Goal: Task Accomplishment & Management: Use online tool/utility

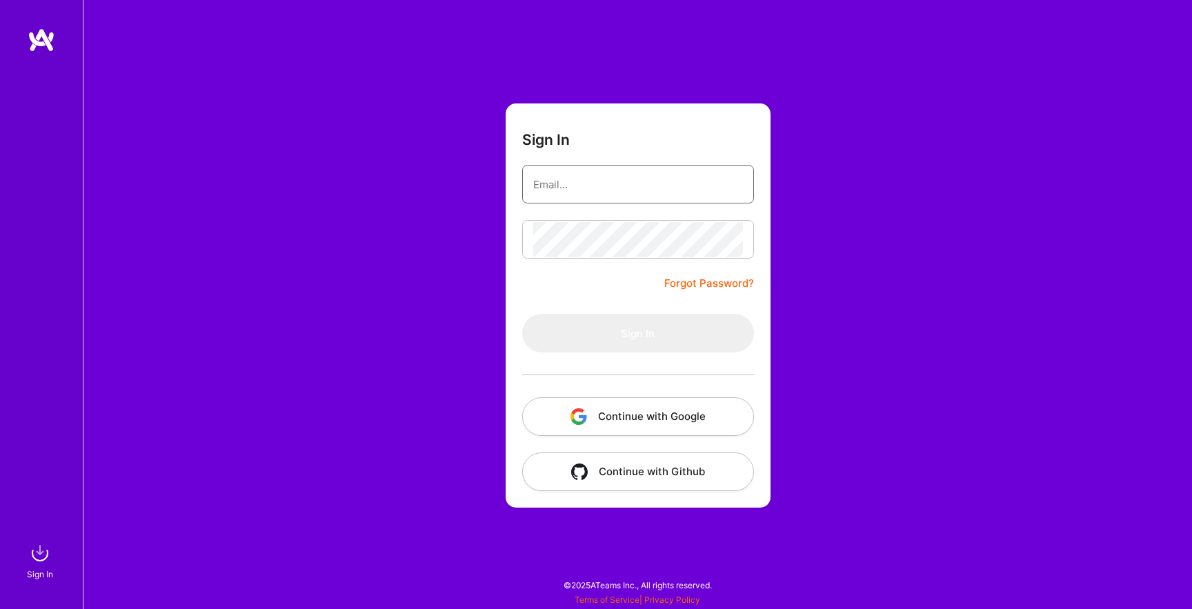
type input "[EMAIL_ADDRESS][DOMAIN_NAME]"
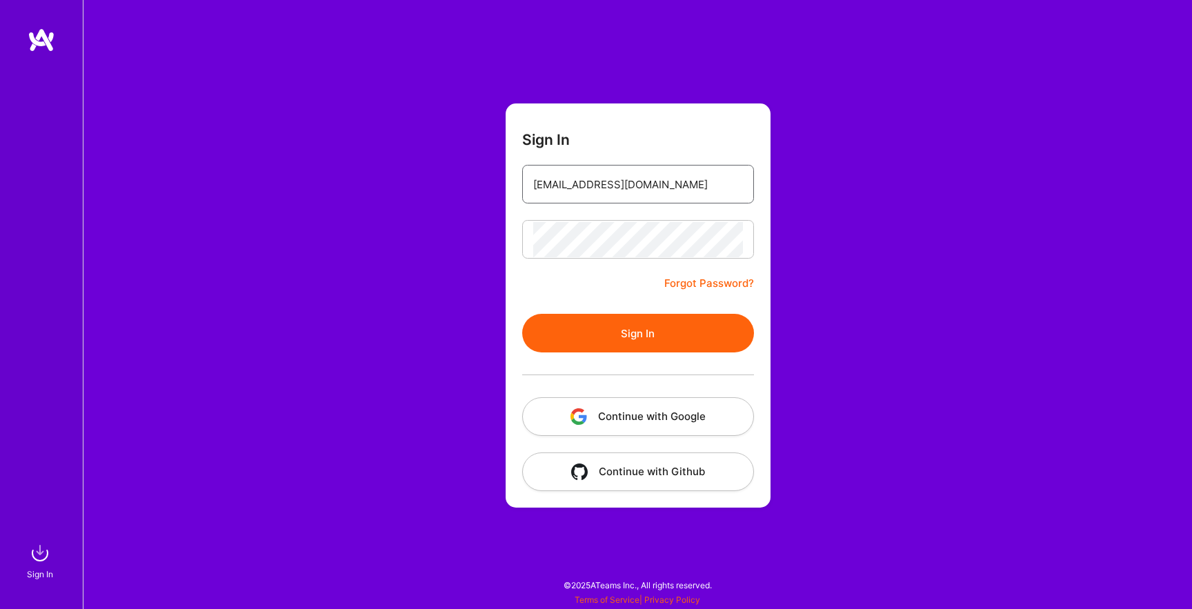
click at [616, 192] on input "[EMAIL_ADDRESS][DOMAIN_NAME]" at bounding box center [638, 184] width 210 height 35
click at [622, 343] on button "Sign In" at bounding box center [638, 333] width 232 height 39
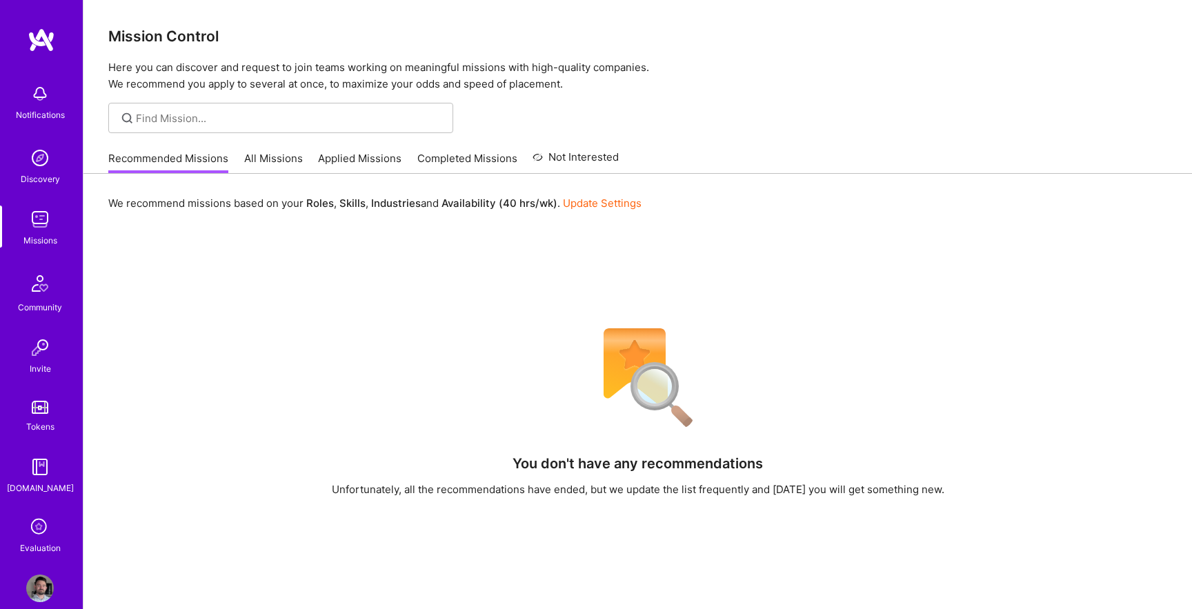
click at [277, 149] on div "Recommended Missions All Missions Applied Missions Completed Missions Not Inter…" at bounding box center [363, 158] width 510 height 30
click at [277, 158] on link "All Missions" at bounding box center [273, 162] width 59 height 23
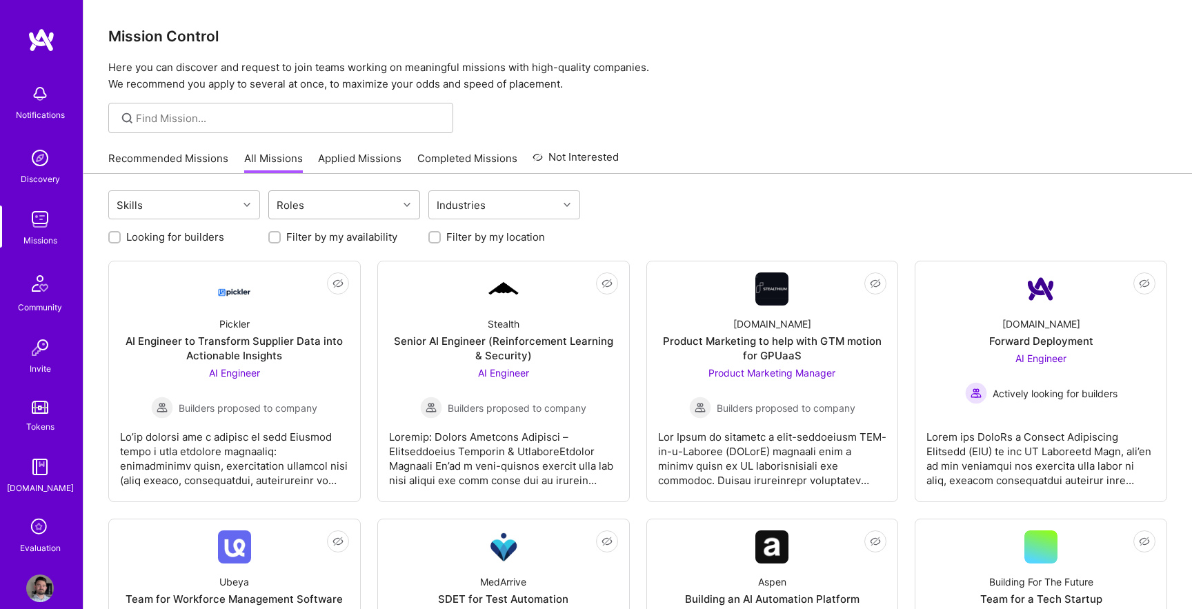
click at [334, 208] on div "Roles" at bounding box center [333, 205] width 129 height 28
type input "desig"
click at [352, 265] on div "Product Designer" at bounding box center [344, 266] width 135 height 14
checkbox input "true"
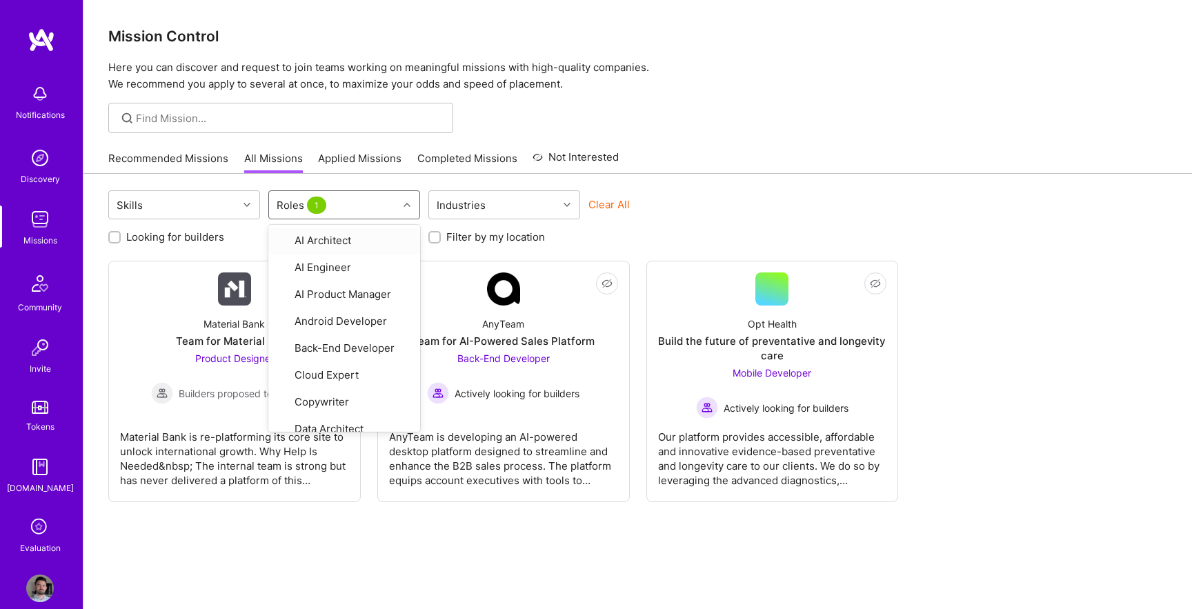
click at [641, 210] on div "Clear All" at bounding box center [664, 210] width 152 height 26
click at [349, 210] on div "Roles 1" at bounding box center [333, 205] width 129 height 28
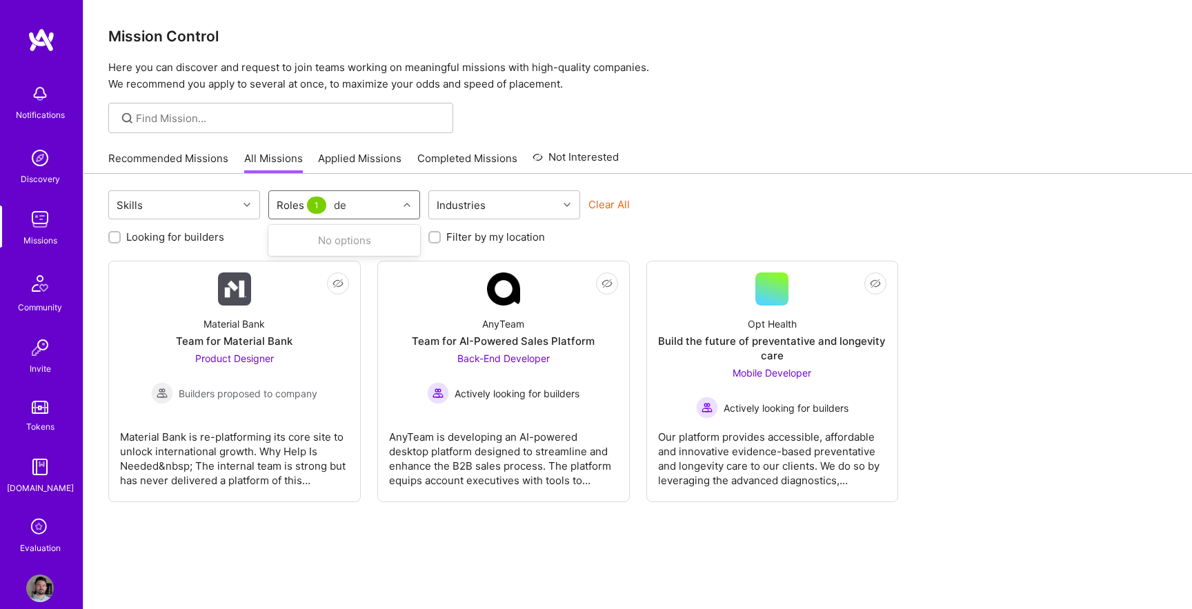
type input "des"
click at [346, 235] on div "Graphics Designer" at bounding box center [344, 240] width 135 height 14
checkbox input "true"
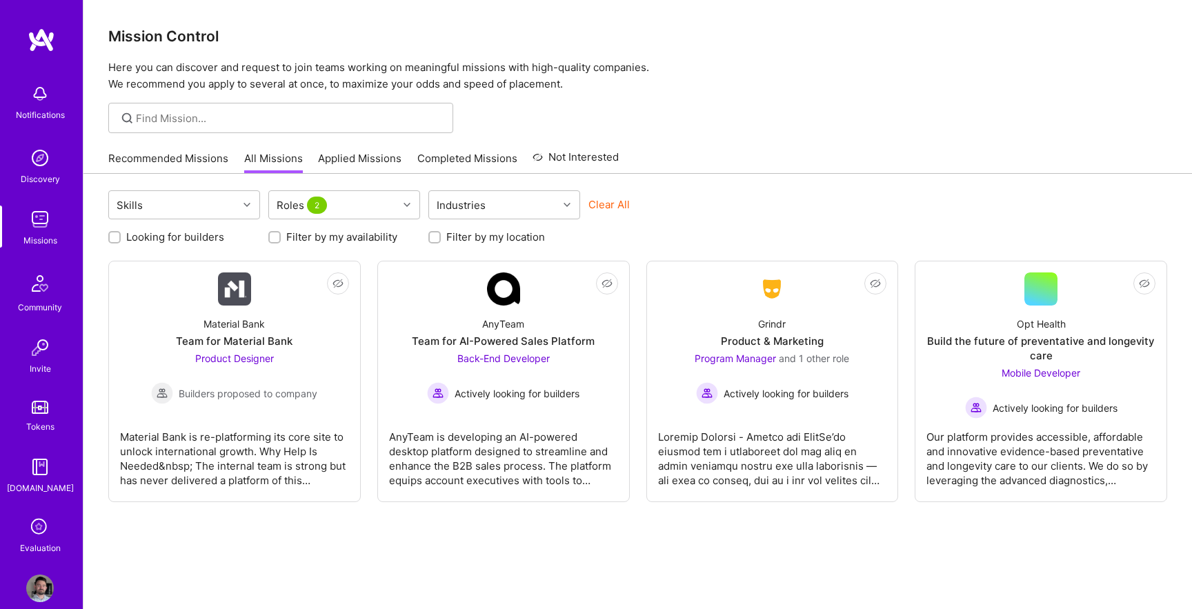
click at [749, 223] on div "Looking for builders Filter by my availability Filter by my location" at bounding box center [637, 233] width 1058 height 21
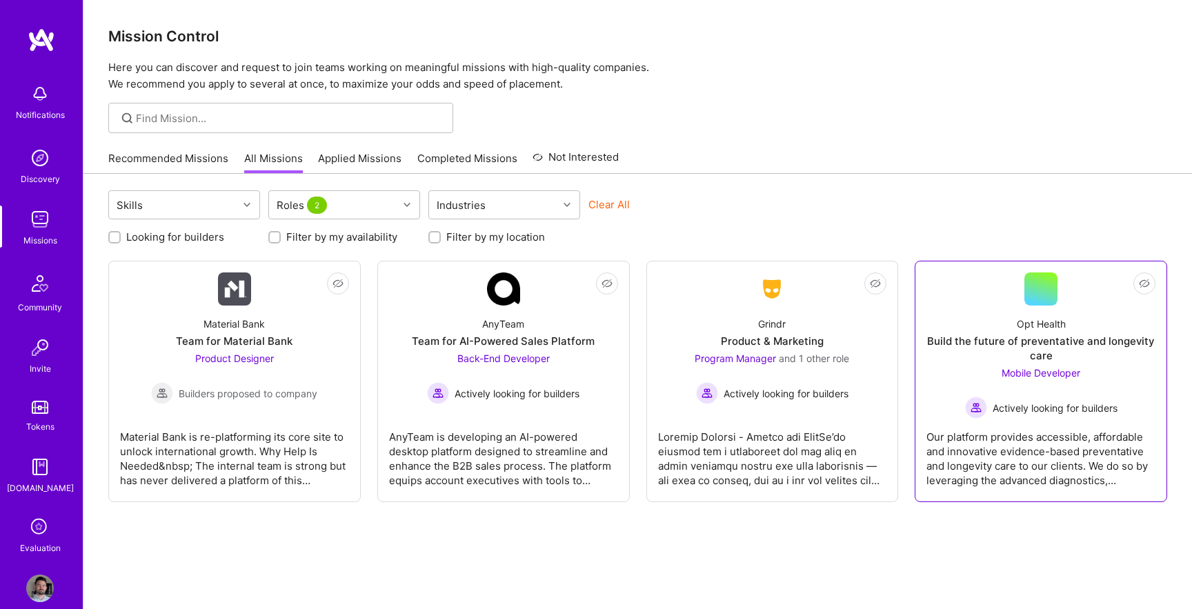
click at [1038, 378] on span "Mobile Developer" at bounding box center [1040, 373] width 79 height 12
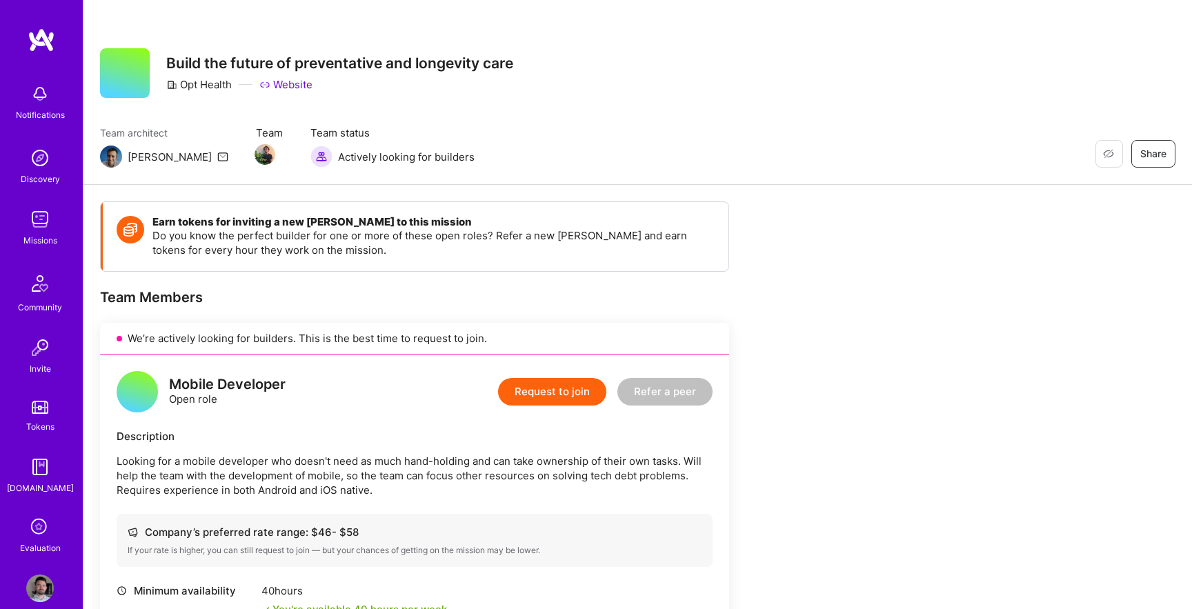
click at [50, 167] on img at bounding box center [40, 158] width 28 height 28
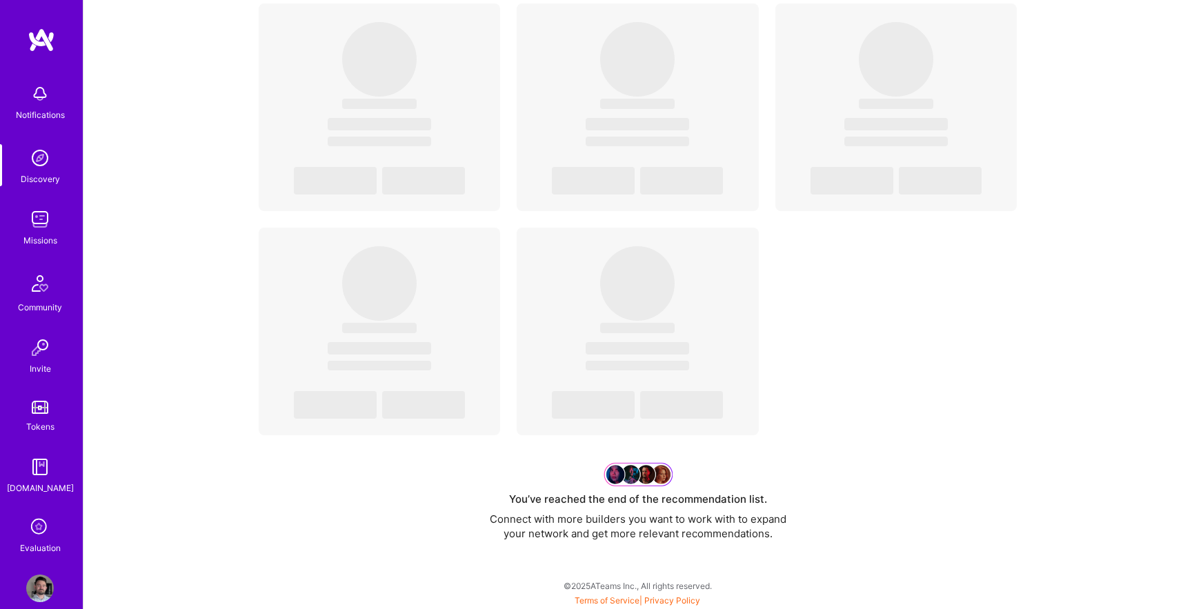
scroll to position [4768, 0]
